Goal: Information Seeking & Learning: Learn about a topic

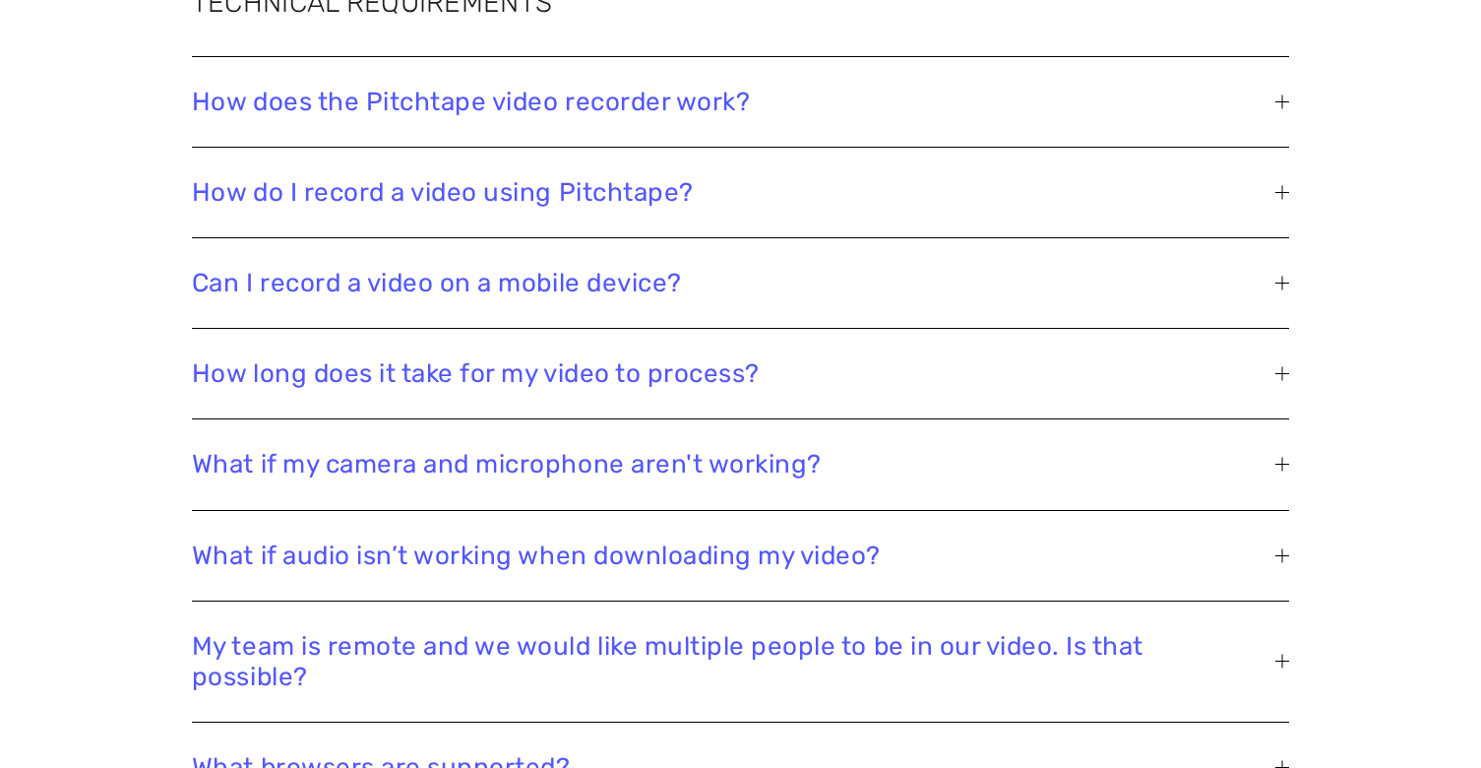
scroll to position [5095, 0]
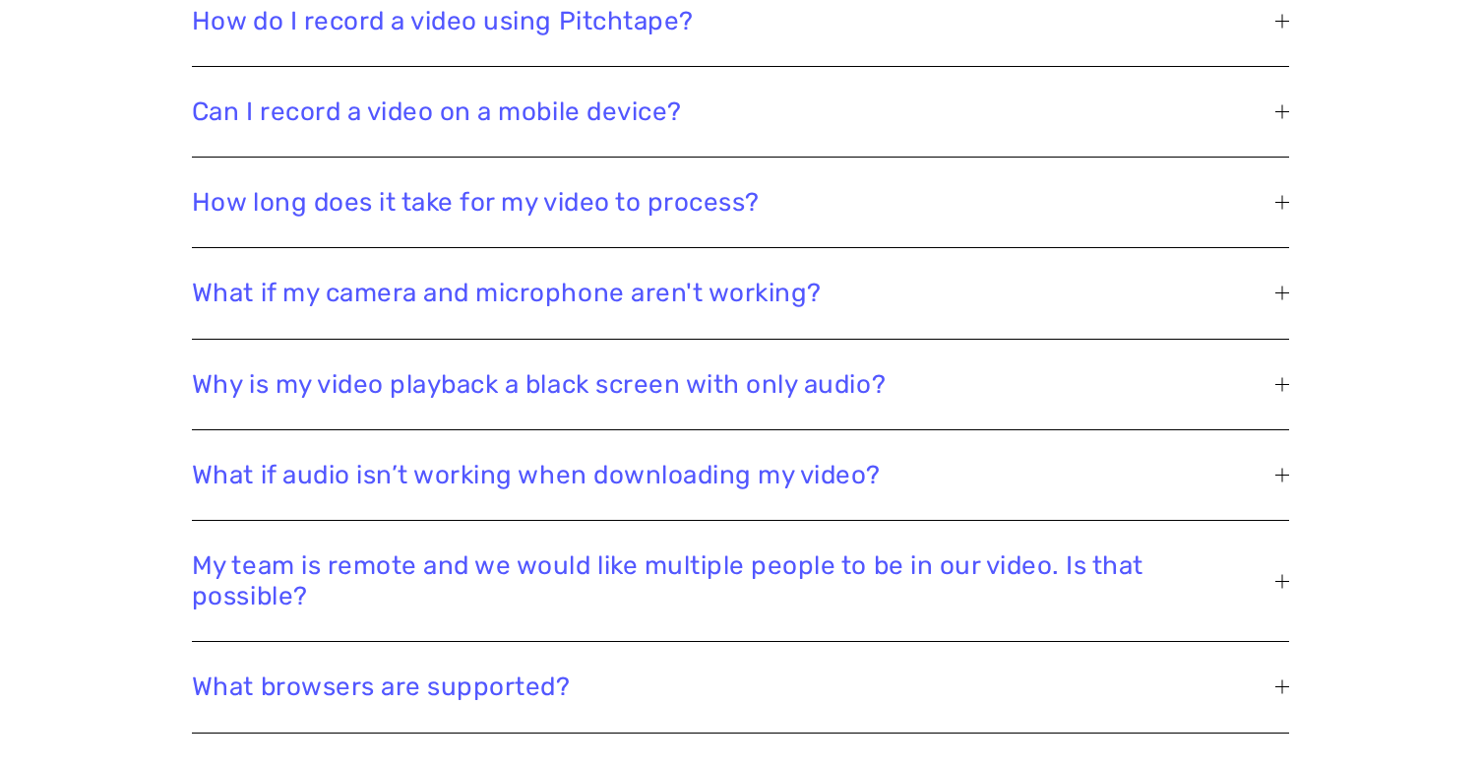
scroll to position [5307, 0]
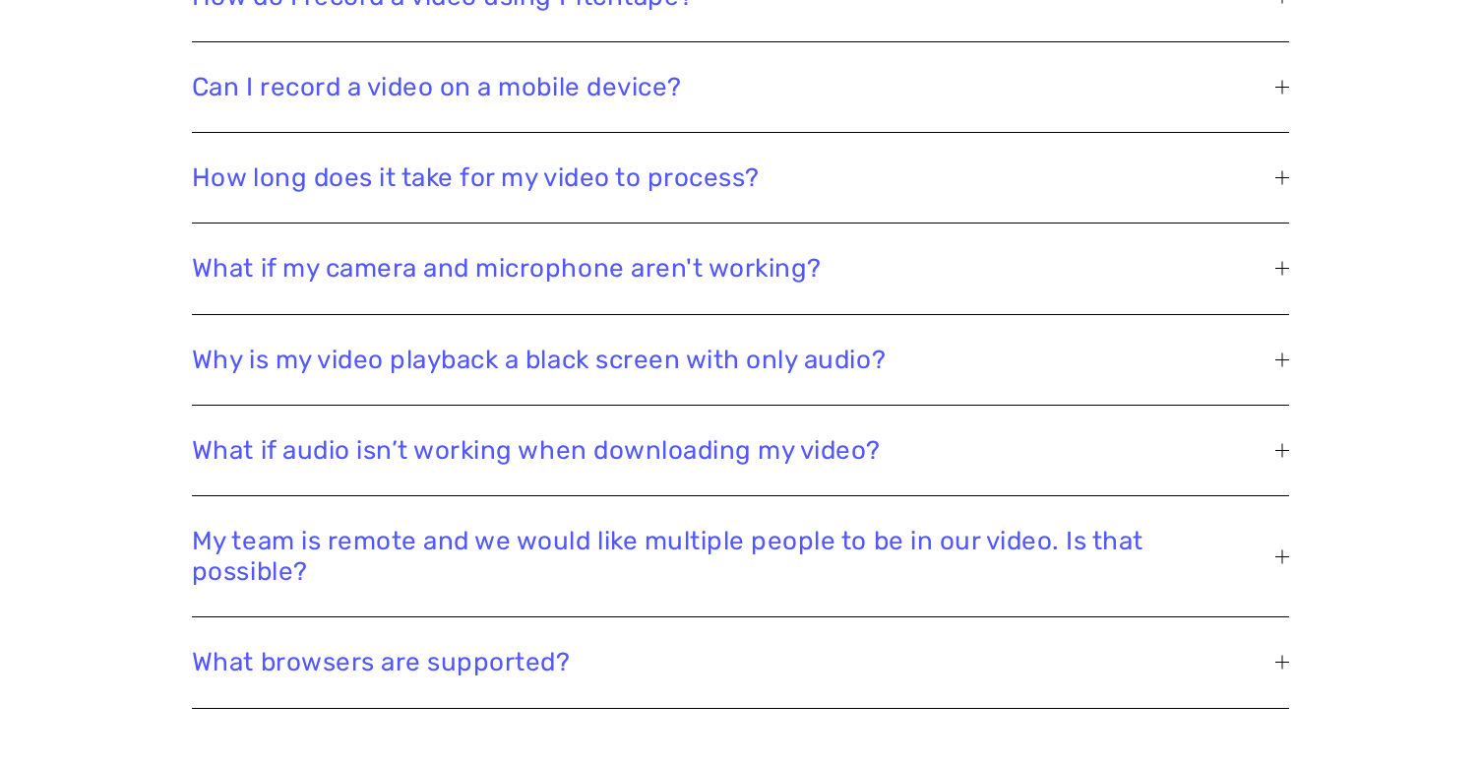
click at [1269, 351] on span "Why is my video playback a black screen with only audio?" at bounding box center [733, 359] width 1083 height 31
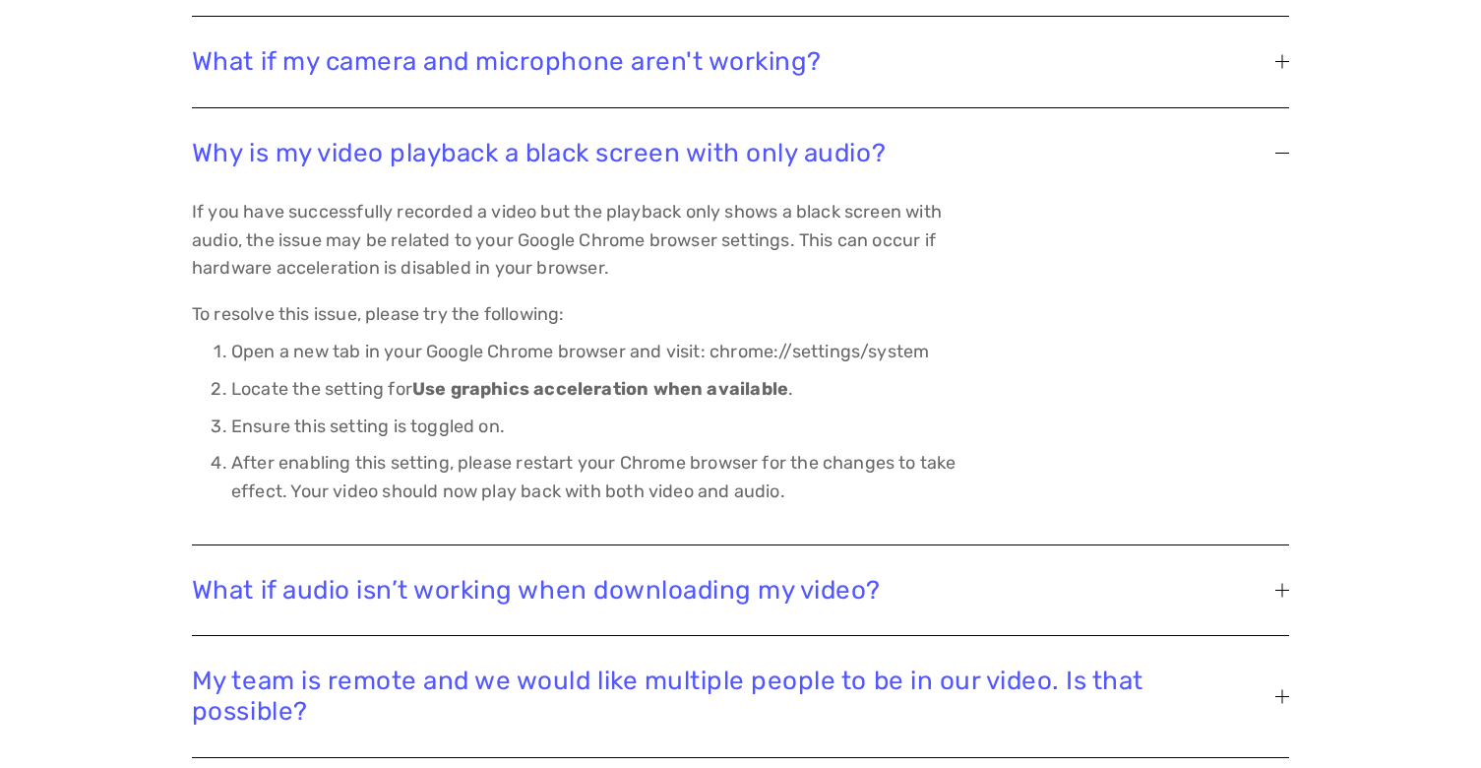
scroll to position [5515, 0]
click at [1284, 154] on div at bounding box center [1282, 151] width 14 height 14
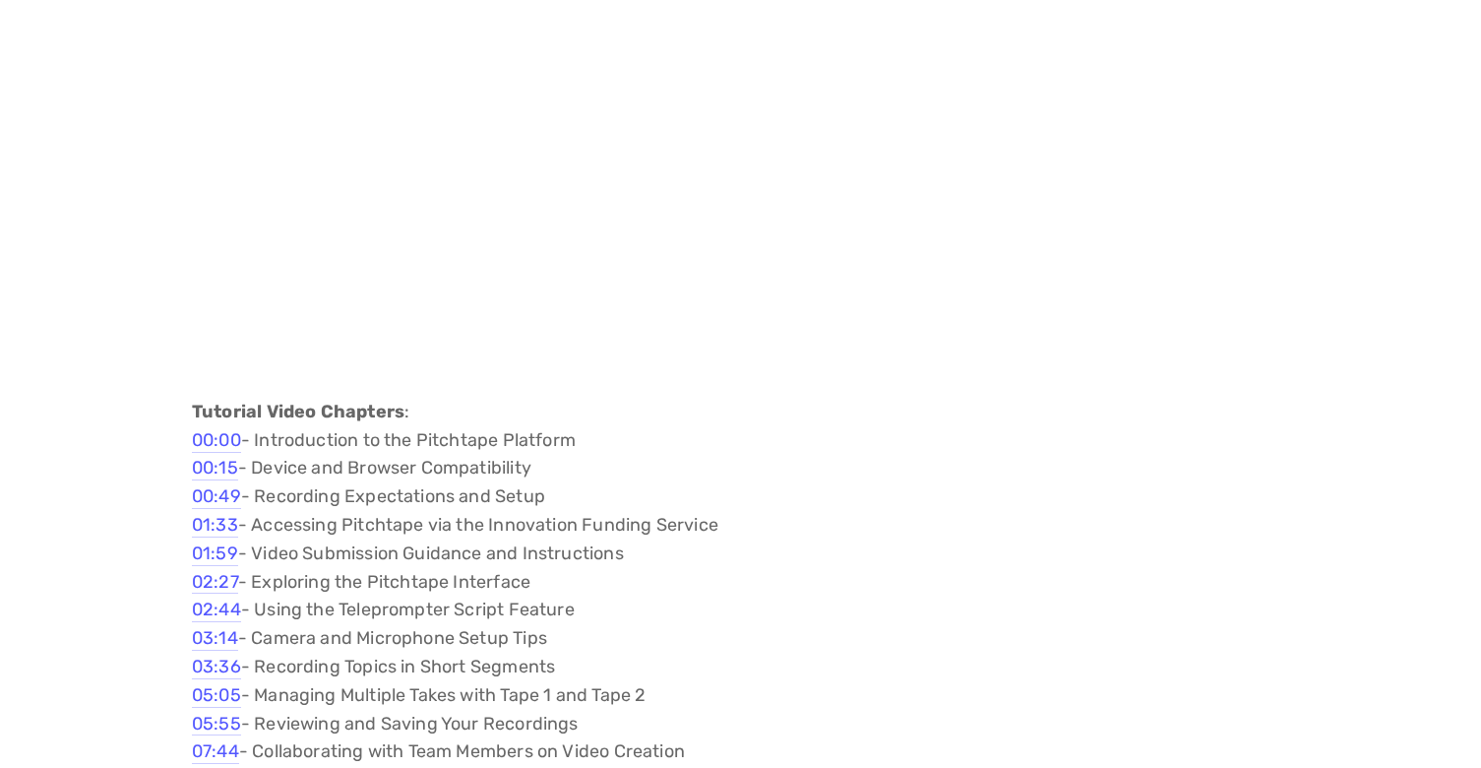
scroll to position [0, 0]
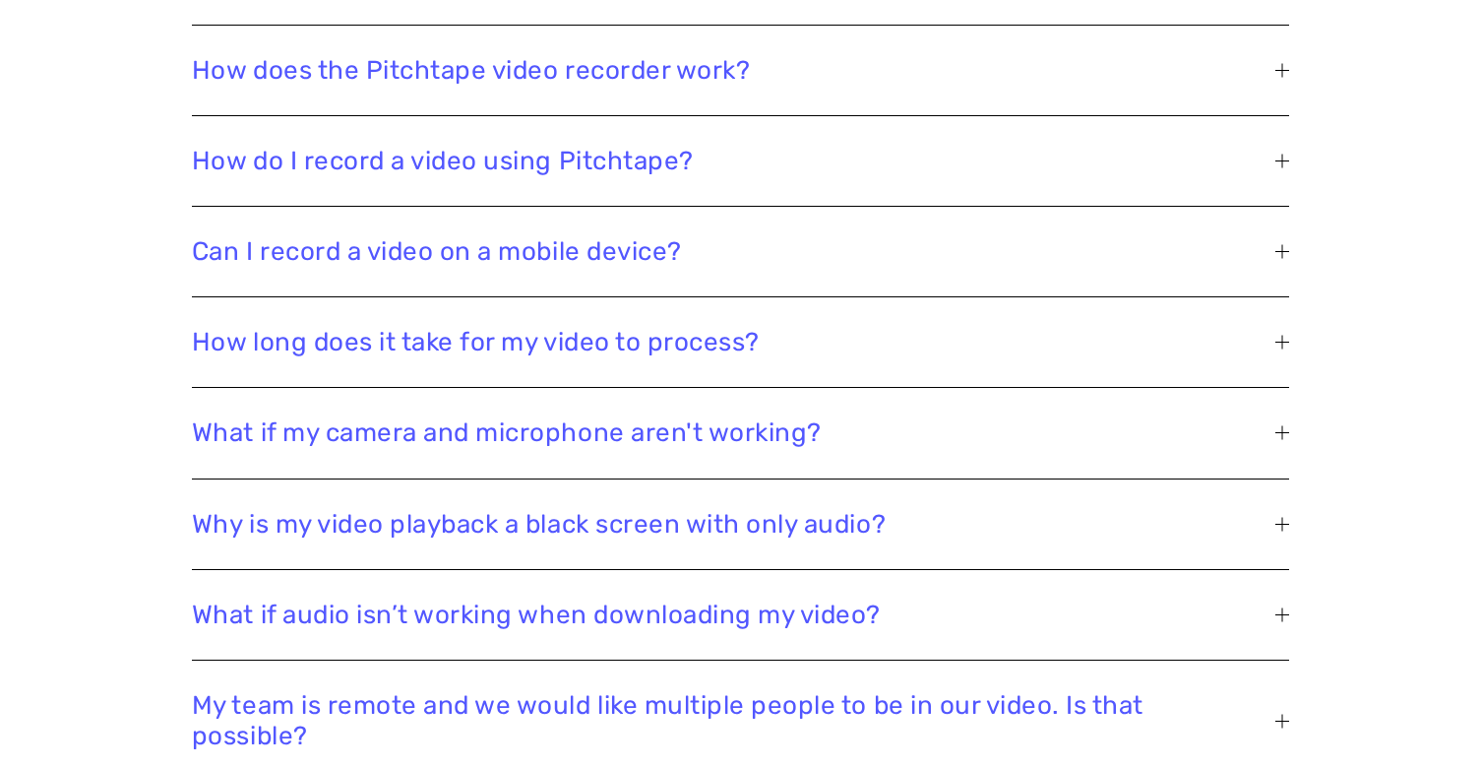
scroll to position [5106, 0]
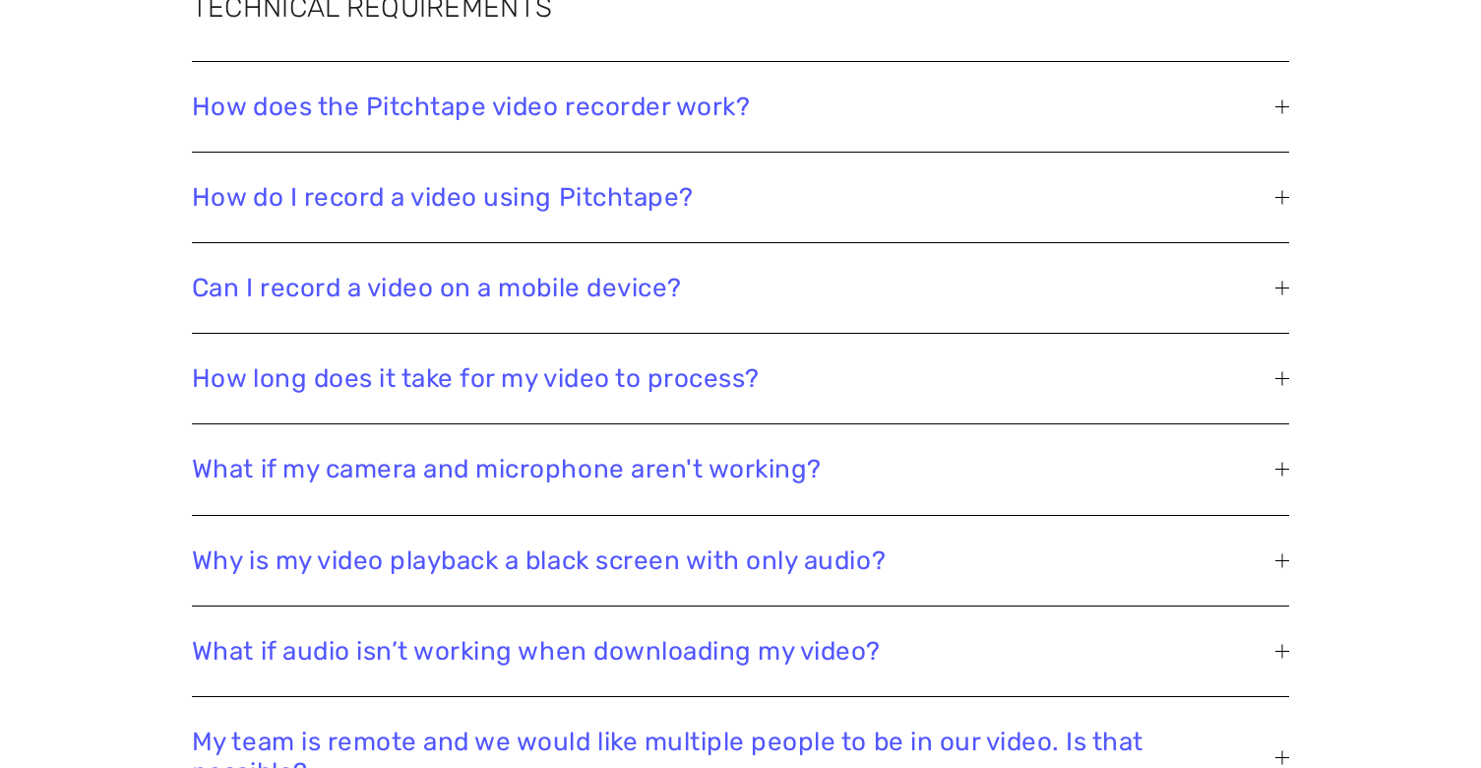
click at [1275, 556] on div at bounding box center [1282, 560] width 14 height 14
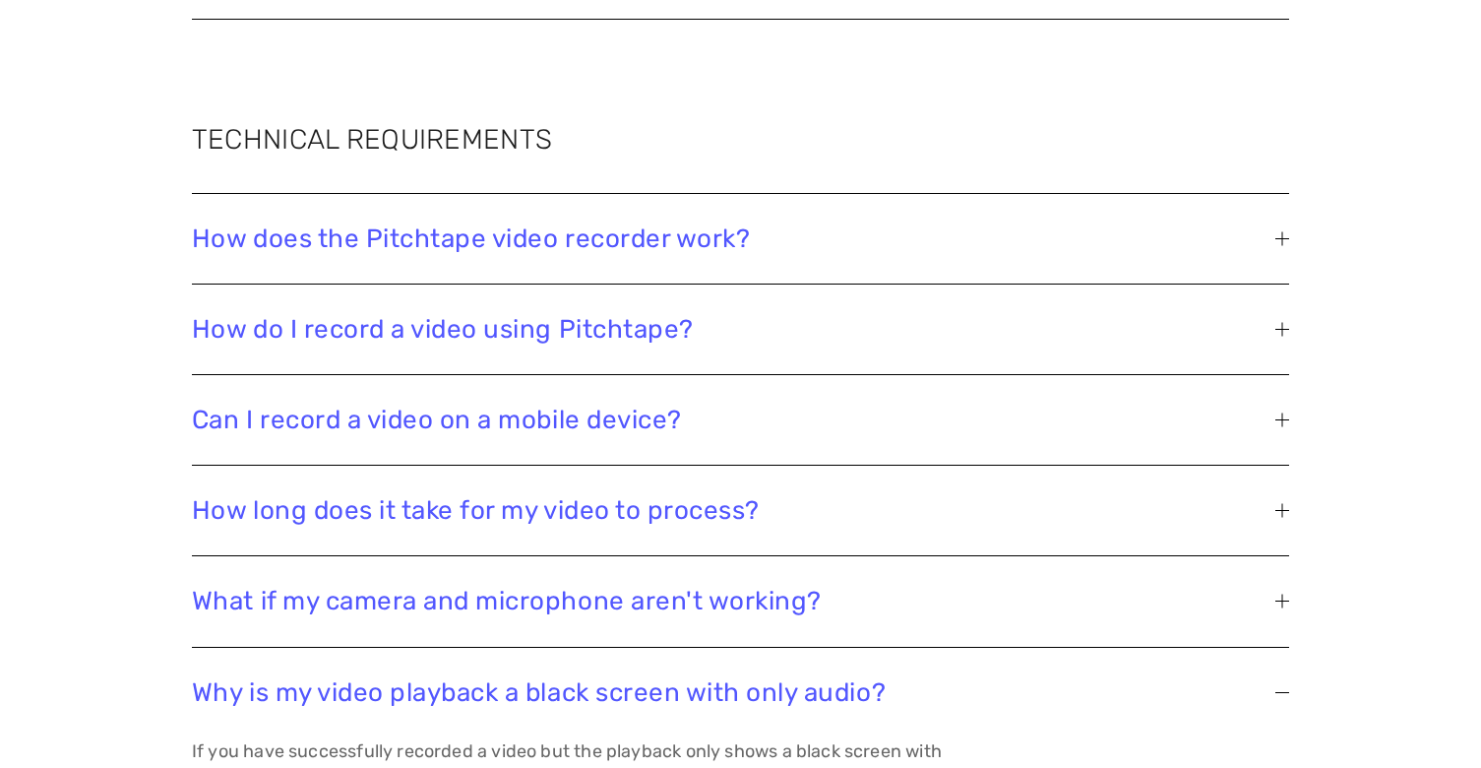
scroll to position [4972, 0]
